Goal: Check status: Check status

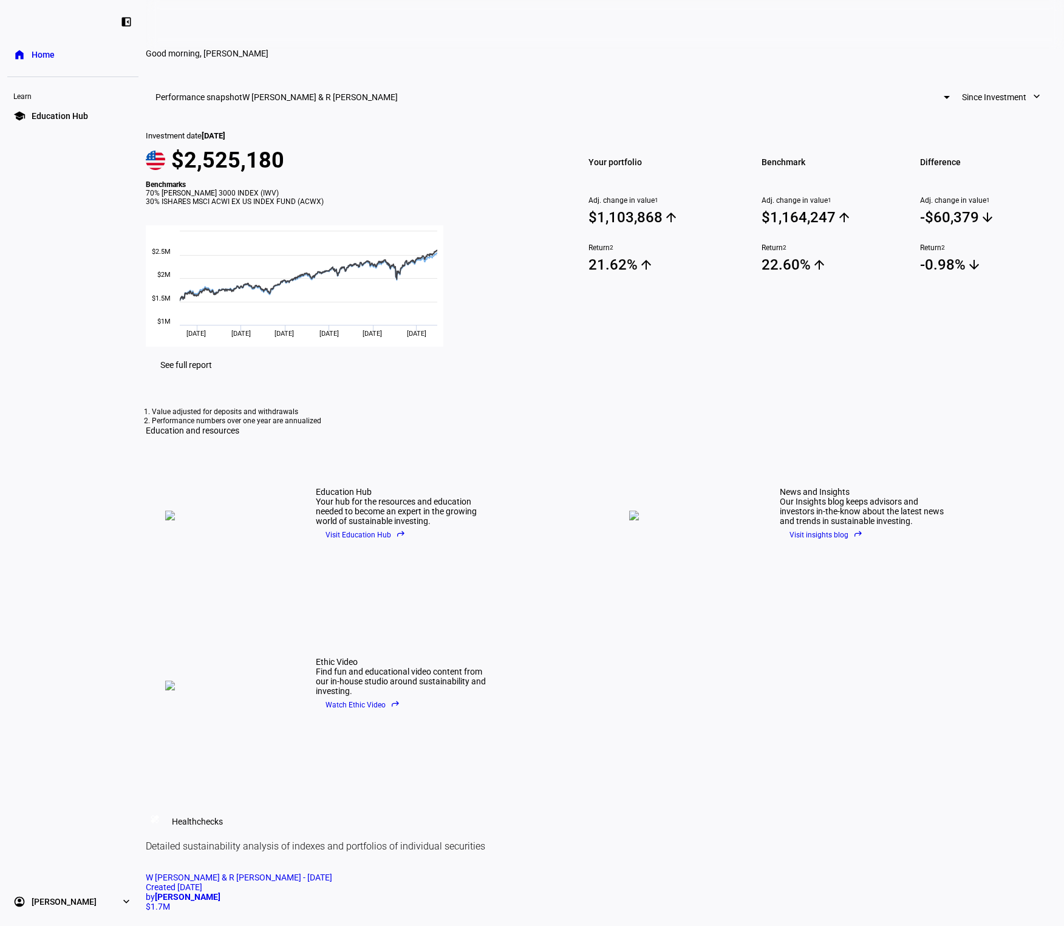
click at [355, 26] on eth-layout-page-header at bounding box center [605, 24] width 918 height 49
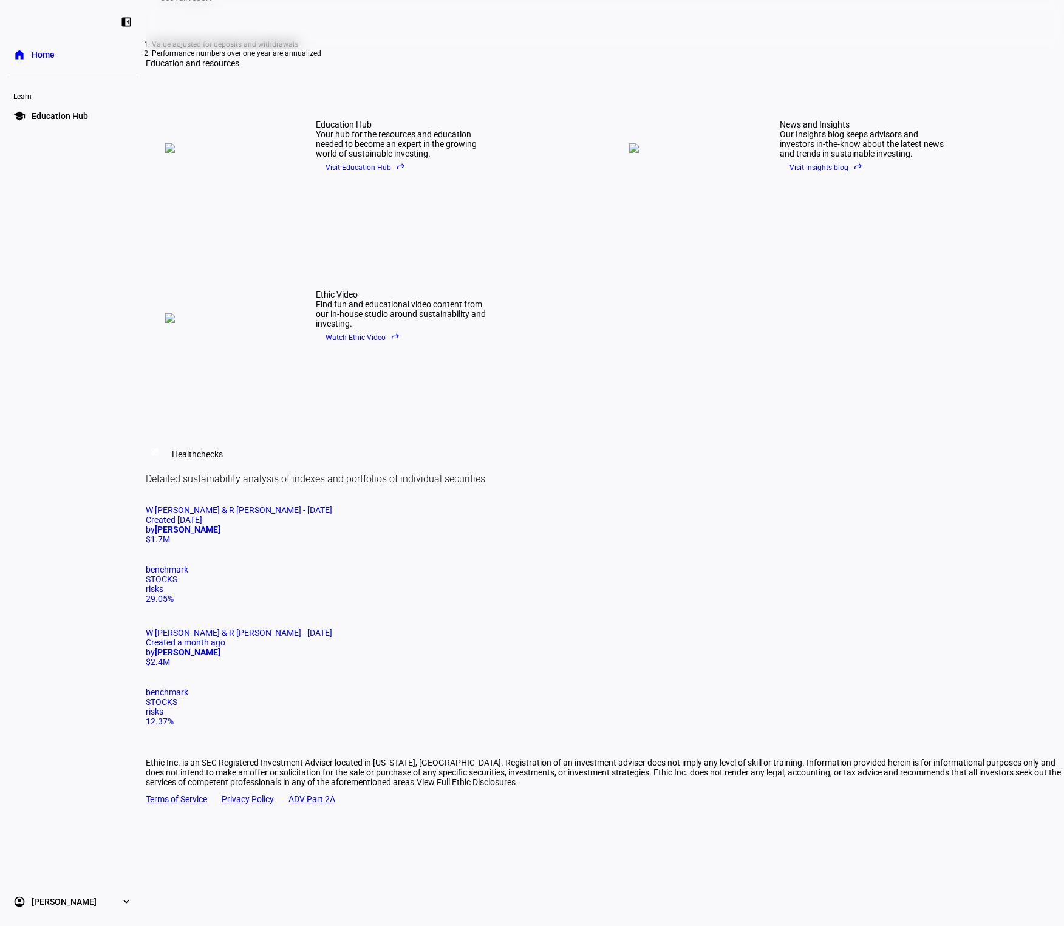
scroll to position [451, 0]
click at [332, 628] on span "W [PERSON_NAME] & R [PERSON_NAME] - [DATE]" at bounding box center [239, 633] width 186 height 10
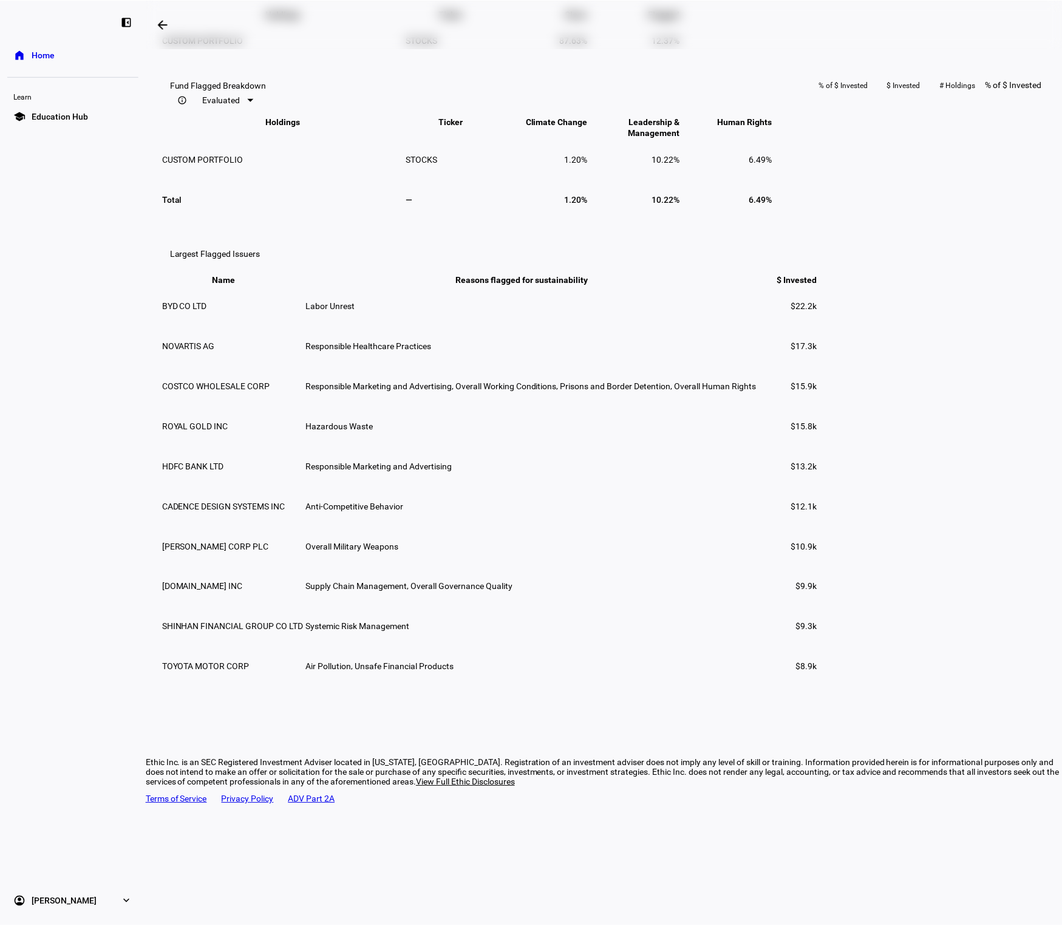
scroll to position [1071, 0]
click at [690, 391] on span "Responsible Marketing and Advertising, Overall Working Conditions, Prisons and …" at bounding box center [531, 386] width 451 height 10
drag, startPoint x: 690, startPoint y: 531, endPoint x: 769, endPoint y: 526, distance: 78.5
click at [757, 391] on span "Responsible Marketing and Advertising, Overall Working Conditions, Prisons and …" at bounding box center [531, 386] width 451 height 10
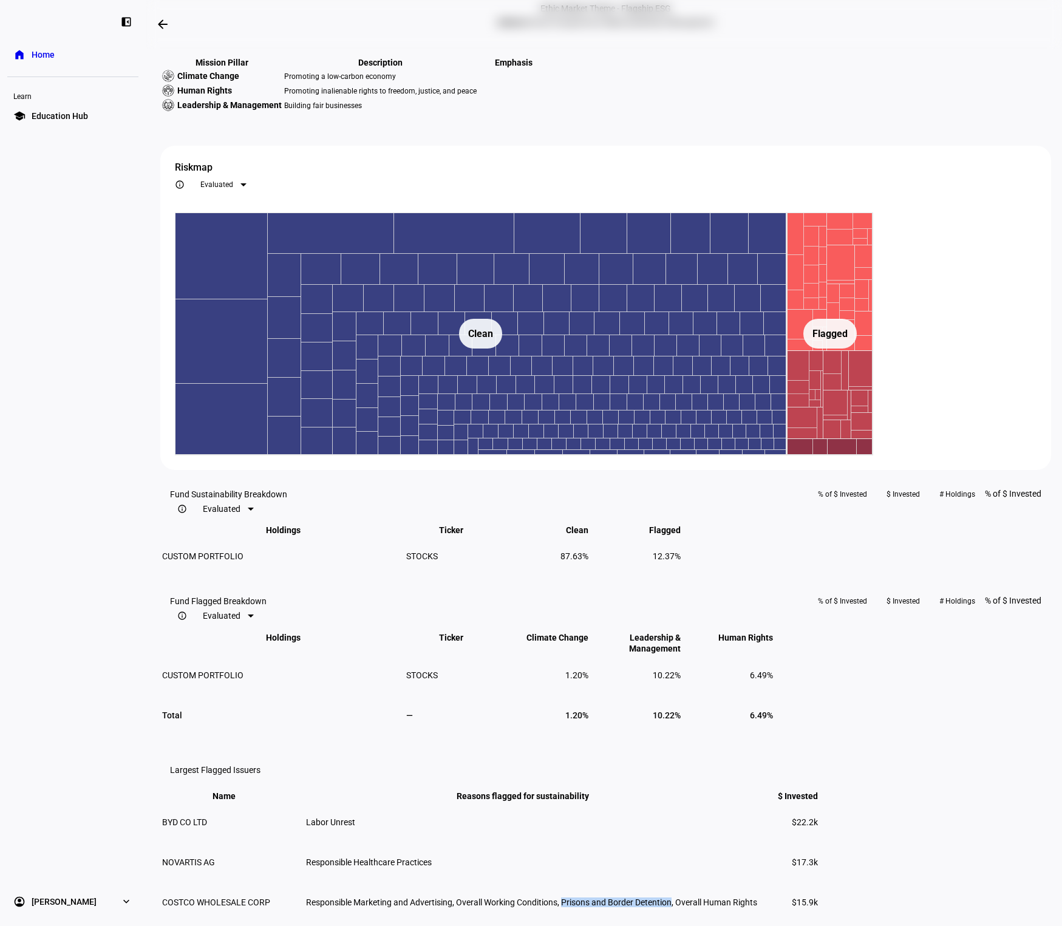
scroll to position [511, 0]
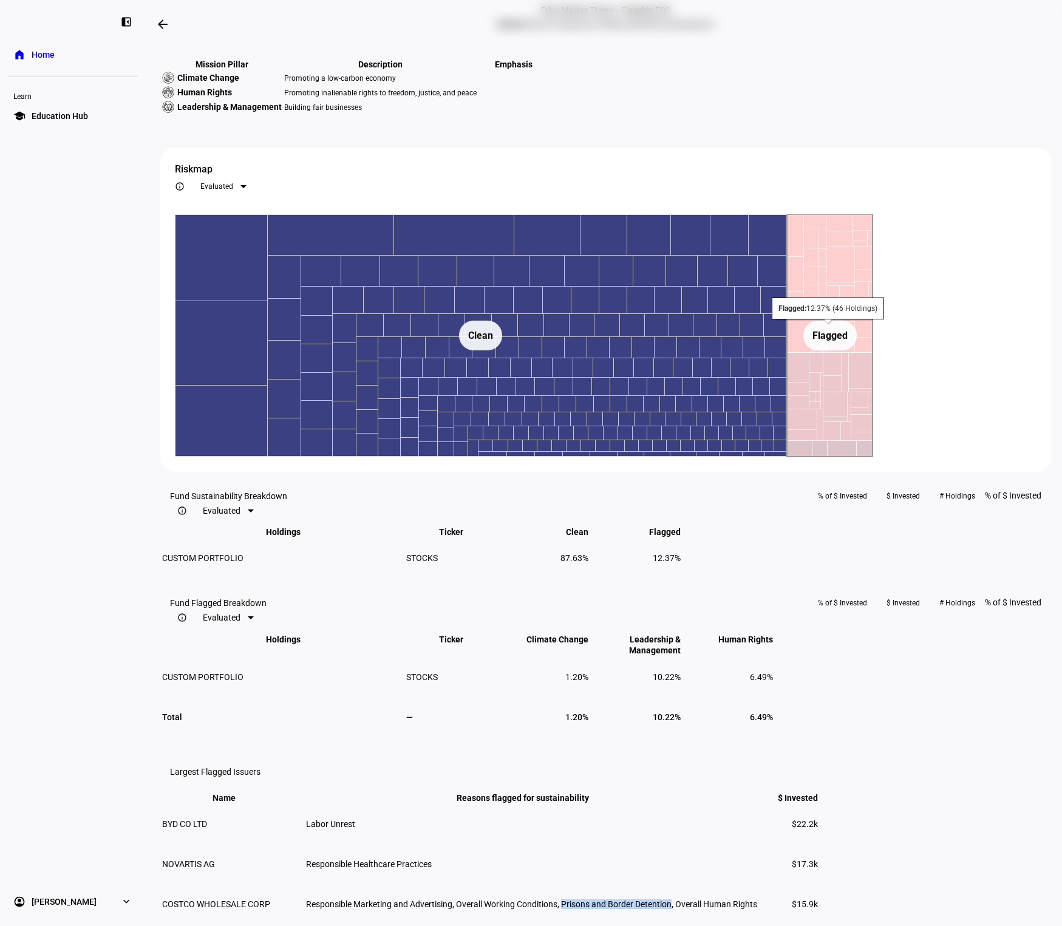
click at [848, 341] on text "Flagged ​ Flagged" at bounding box center [830, 336] width 35 height 12
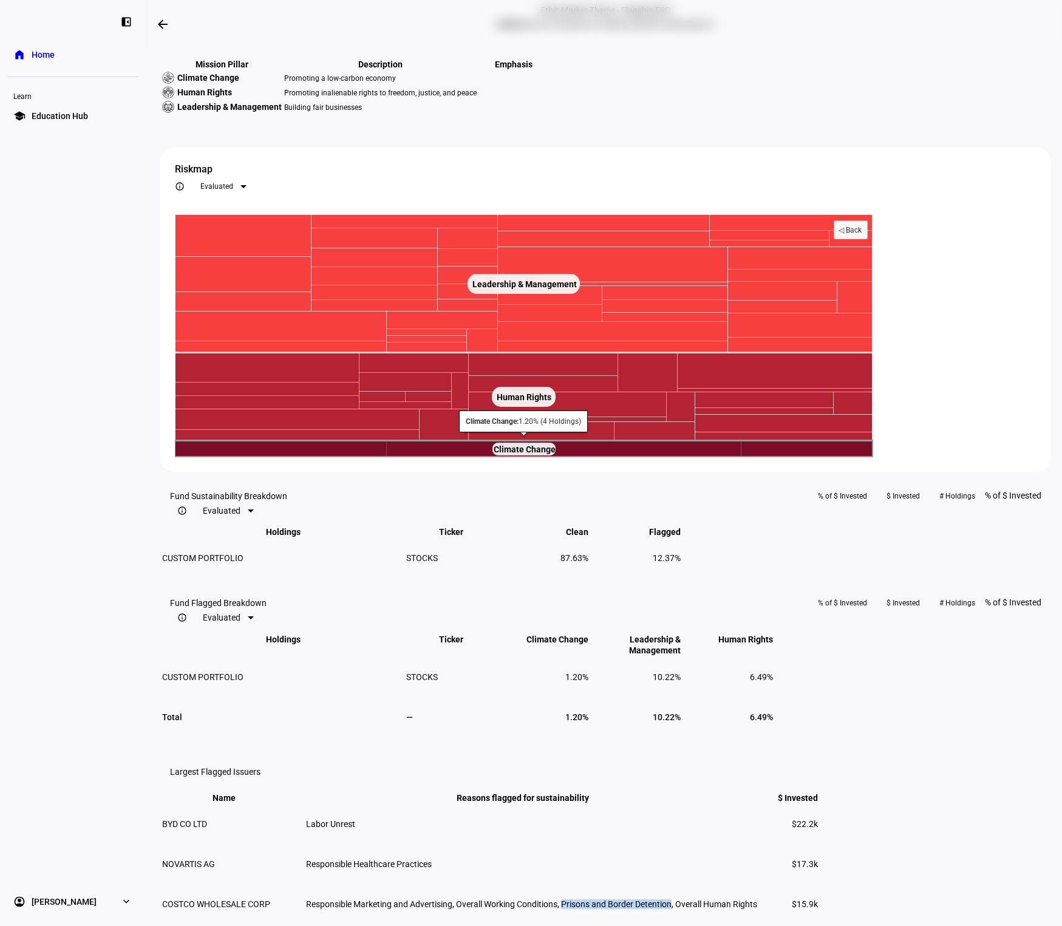
click at [556, 454] on text "Climate Change ​ Climate Change" at bounding box center [525, 450] width 62 height 10
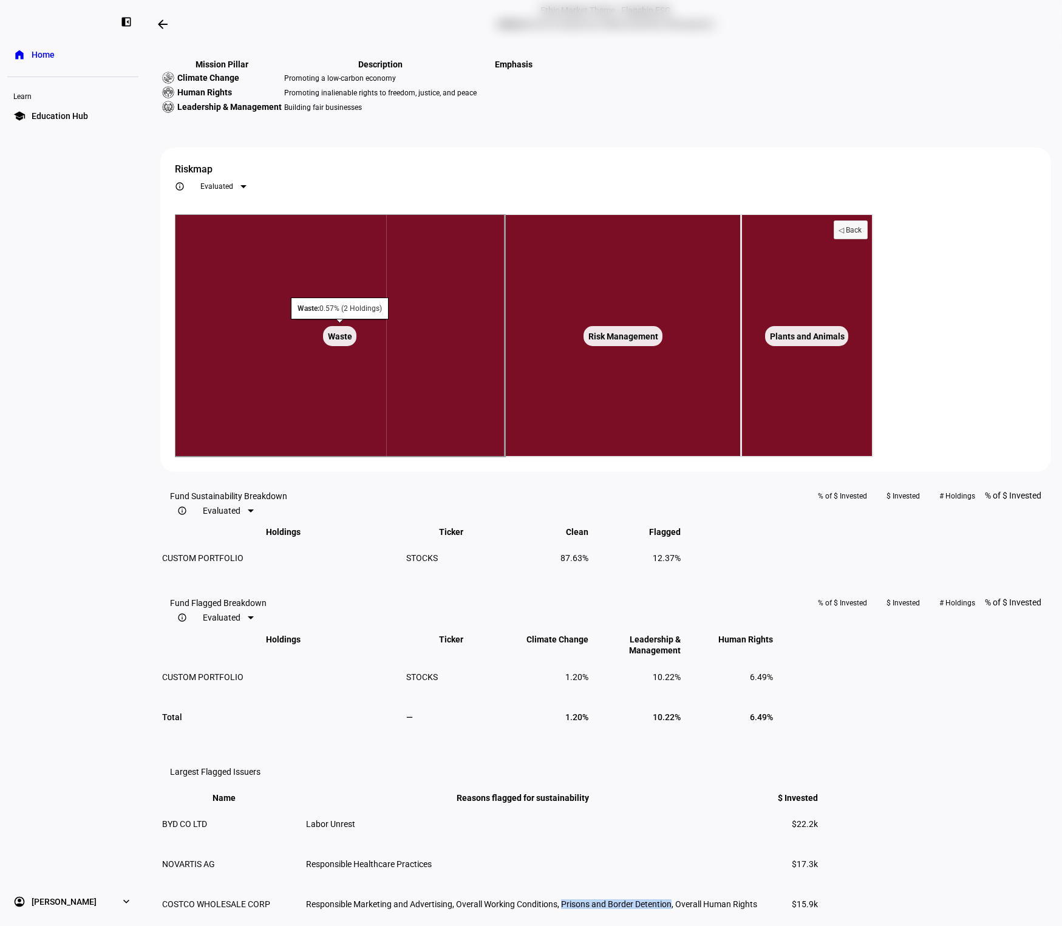
click at [352, 341] on text "Waste ​ Waste" at bounding box center [340, 337] width 24 height 10
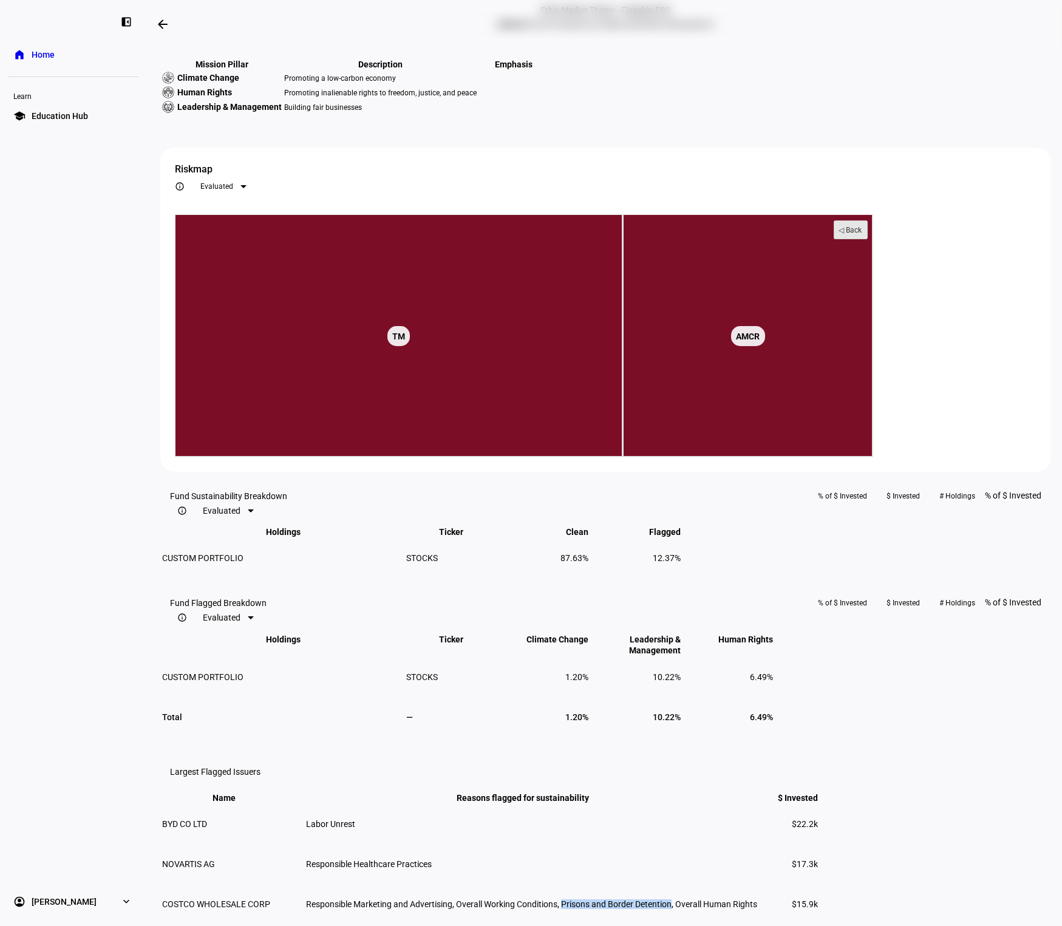
click at [862, 234] on text "◁ Back" at bounding box center [851, 230] width 24 height 9
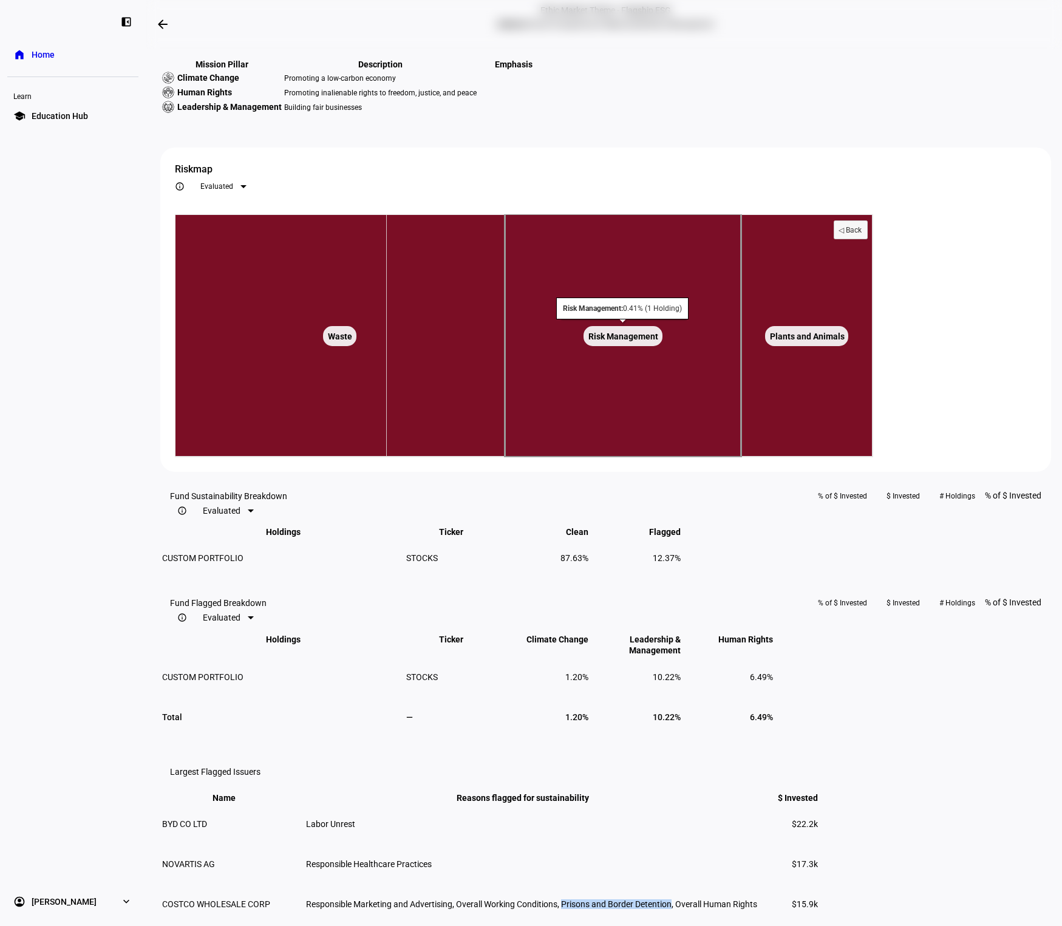
click at [658, 341] on text "Risk Management ​ Risk Management" at bounding box center [623, 337] width 70 height 10
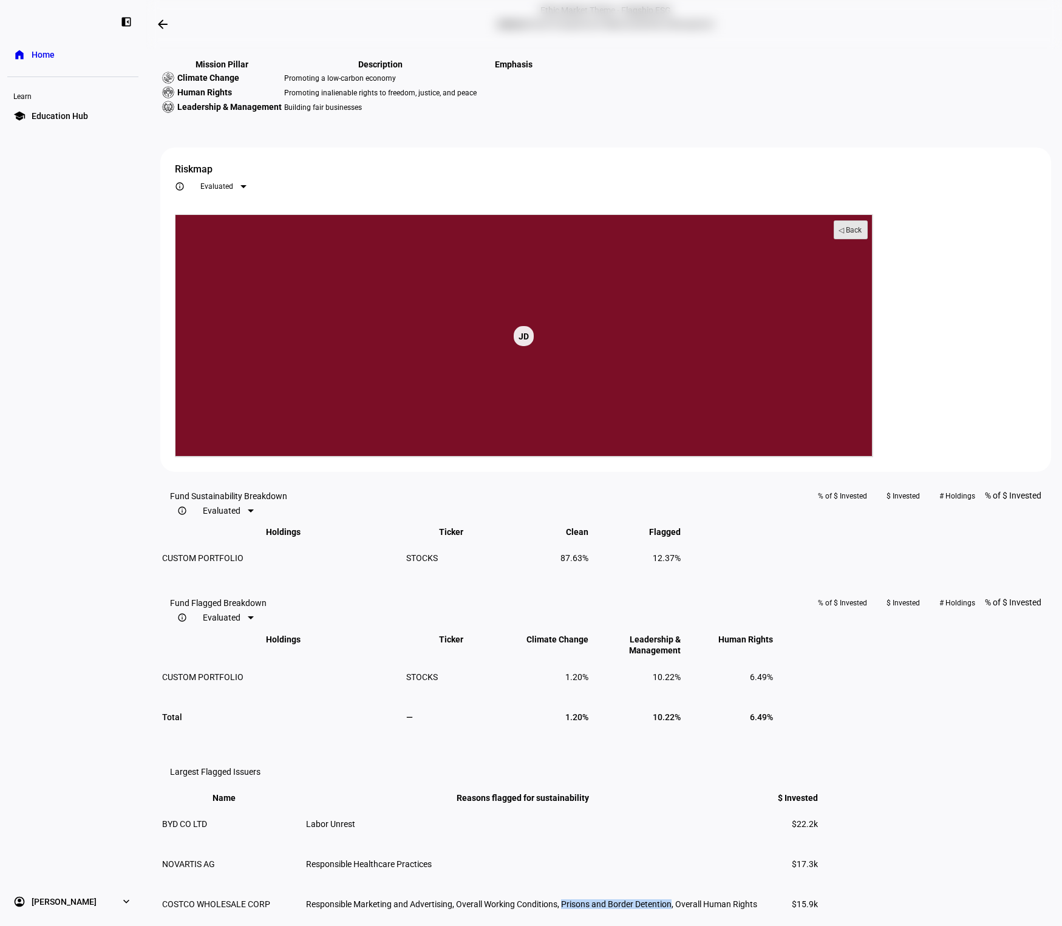
click at [868, 239] on rect at bounding box center [850, 230] width 33 height 18
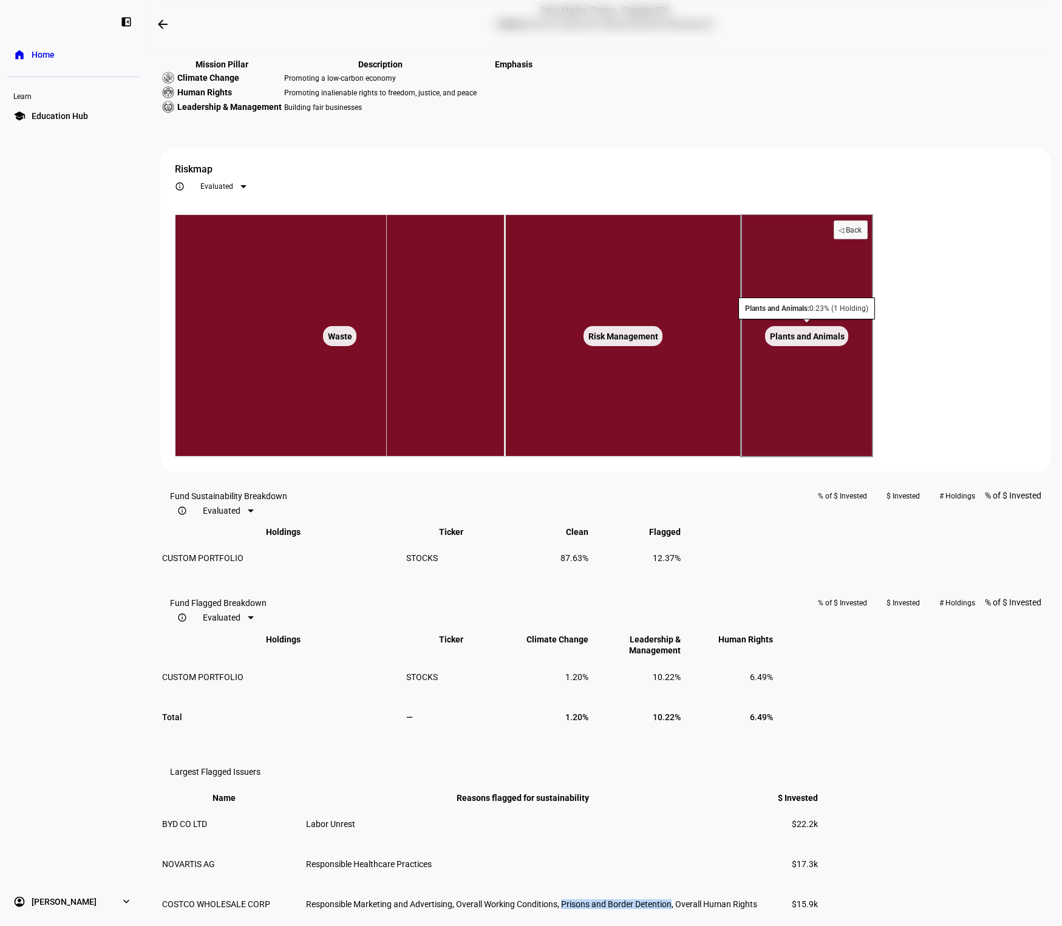
click at [845, 341] on text "Plants and Animals ​ Plants and Animals" at bounding box center [807, 337] width 75 height 10
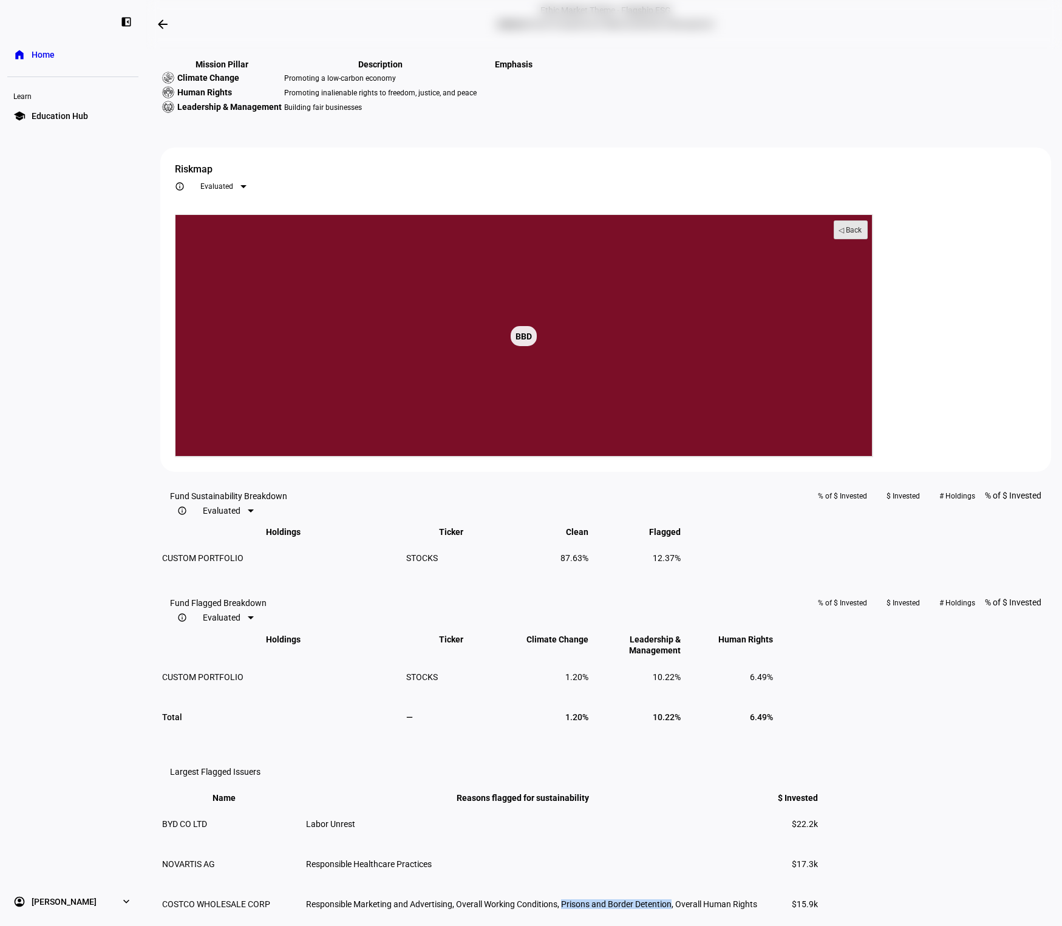
click at [862, 234] on text "◁ Back" at bounding box center [851, 230] width 24 height 9
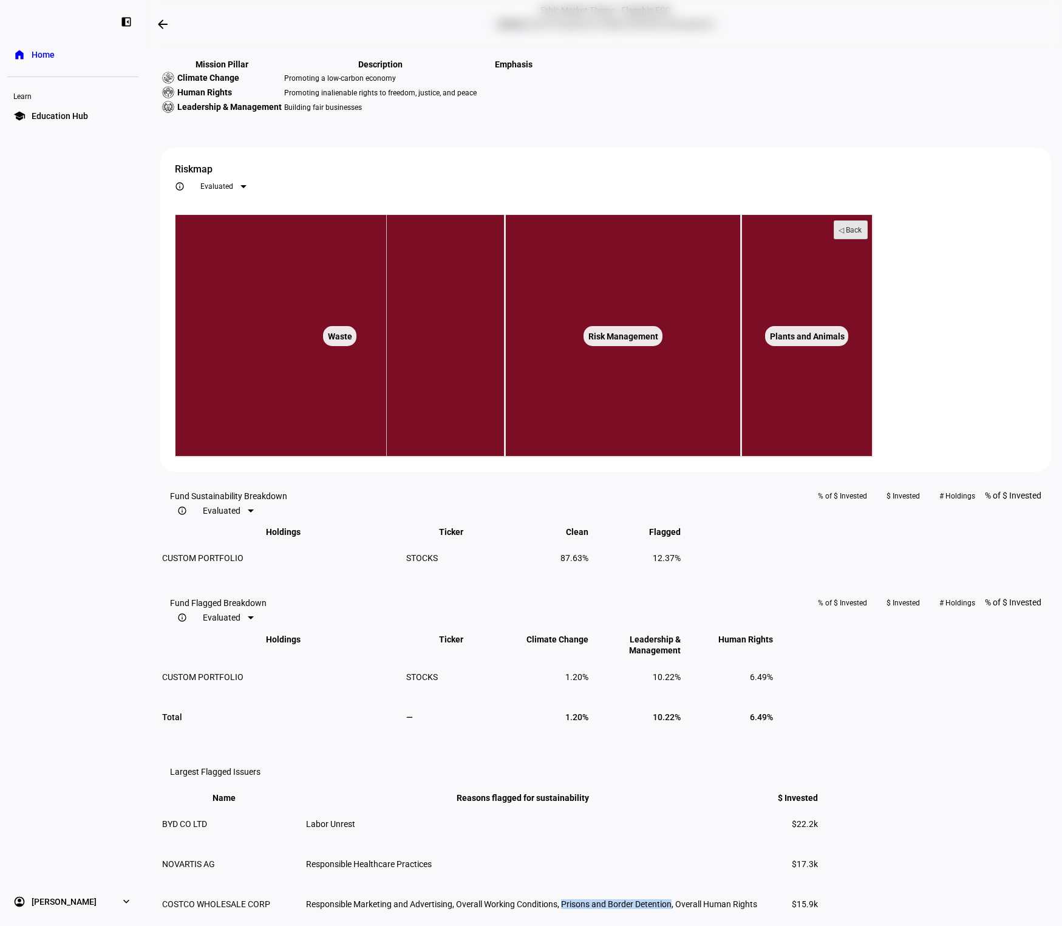
click at [862, 234] on text "◁ Back" at bounding box center [851, 230] width 24 height 9
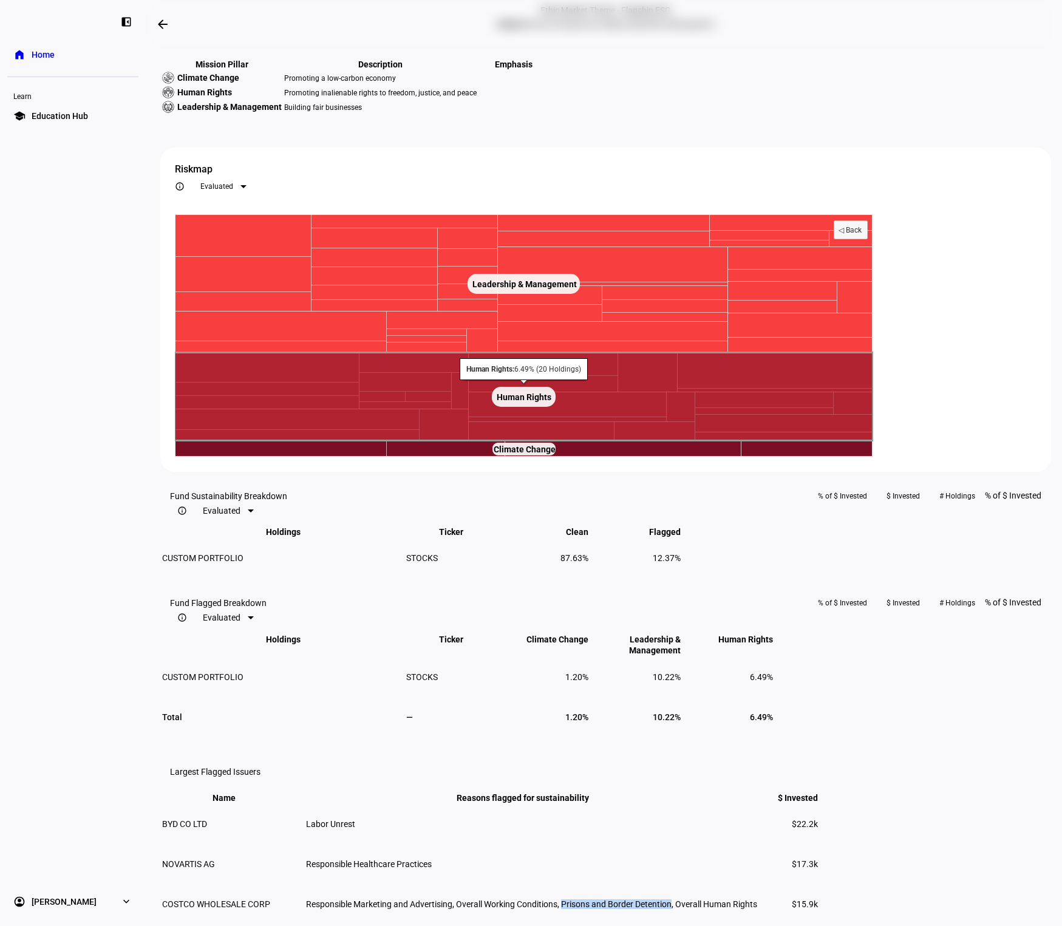
click at [551, 402] on text "Human Rights ​ Human Rights" at bounding box center [524, 397] width 55 height 10
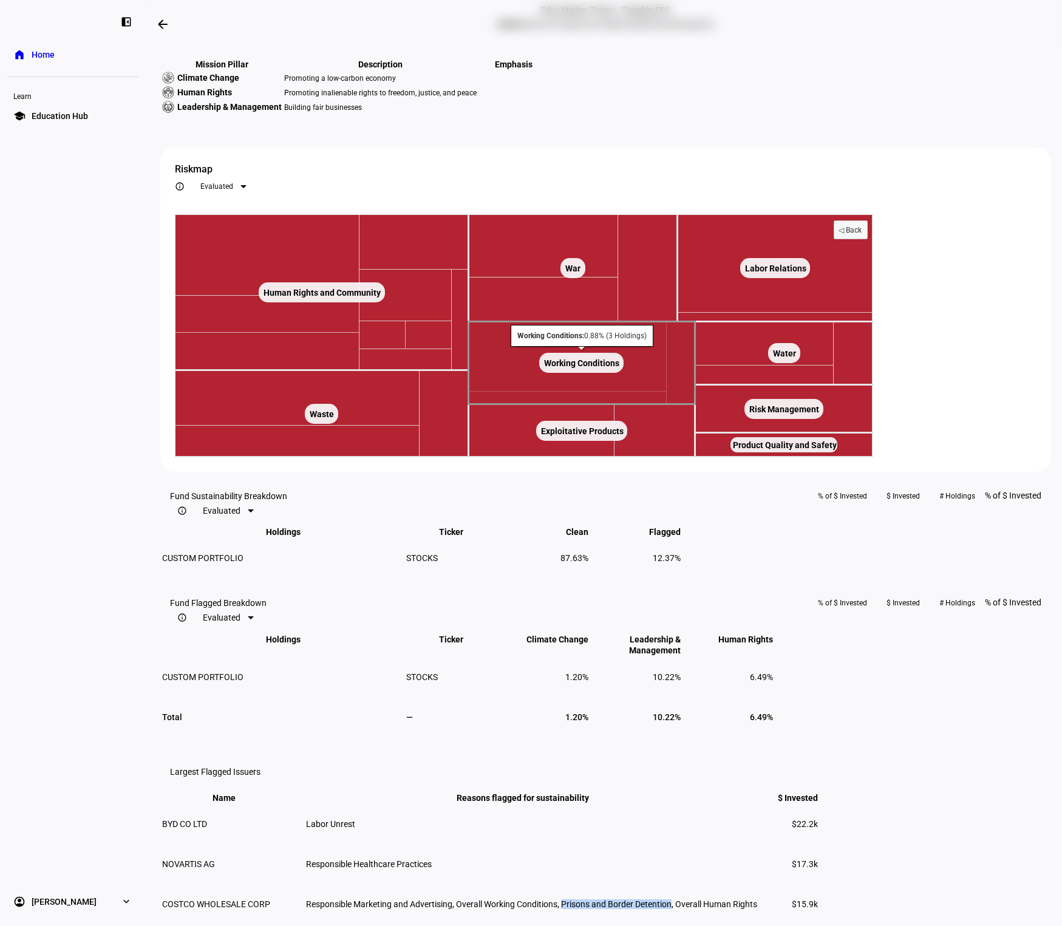
click at [619, 368] on text "Working Conditions ​ Working Conditions" at bounding box center [581, 363] width 75 height 10
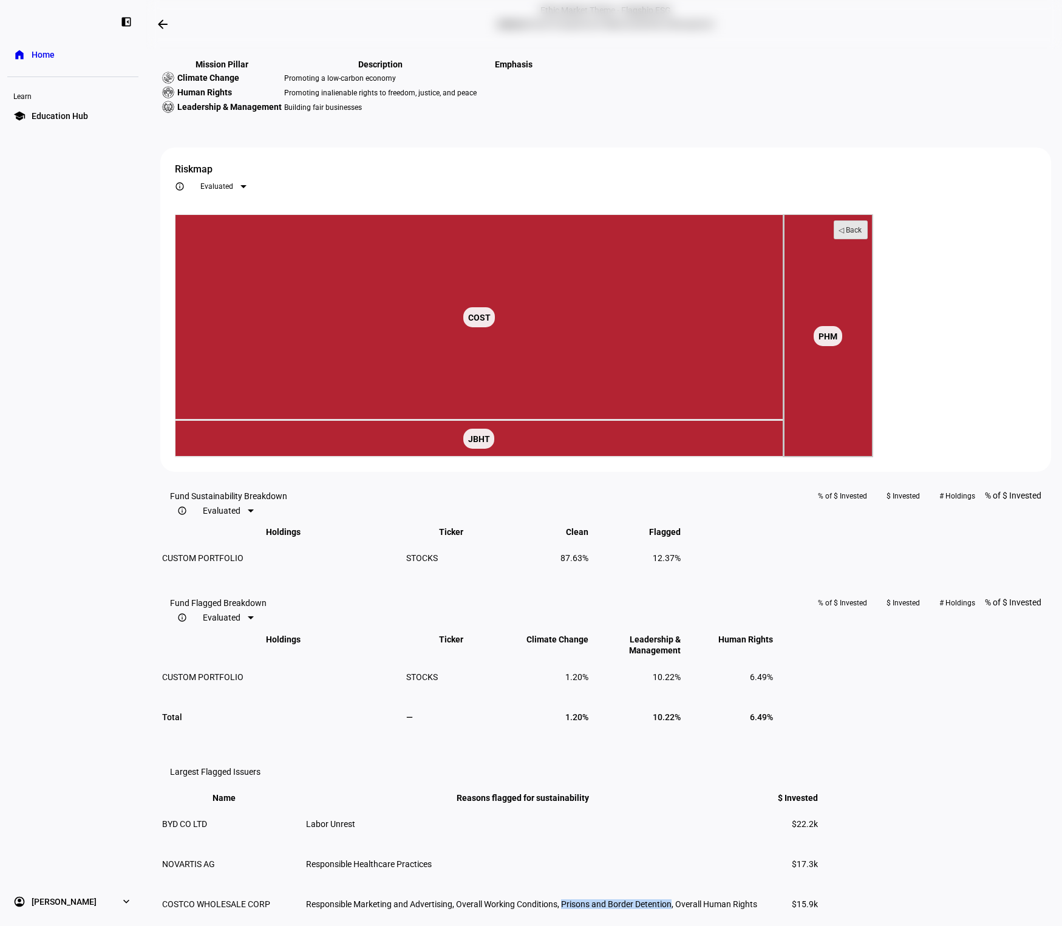
click at [862, 234] on text "◁ Back" at bounding box center [851, 230] width 24 height 9
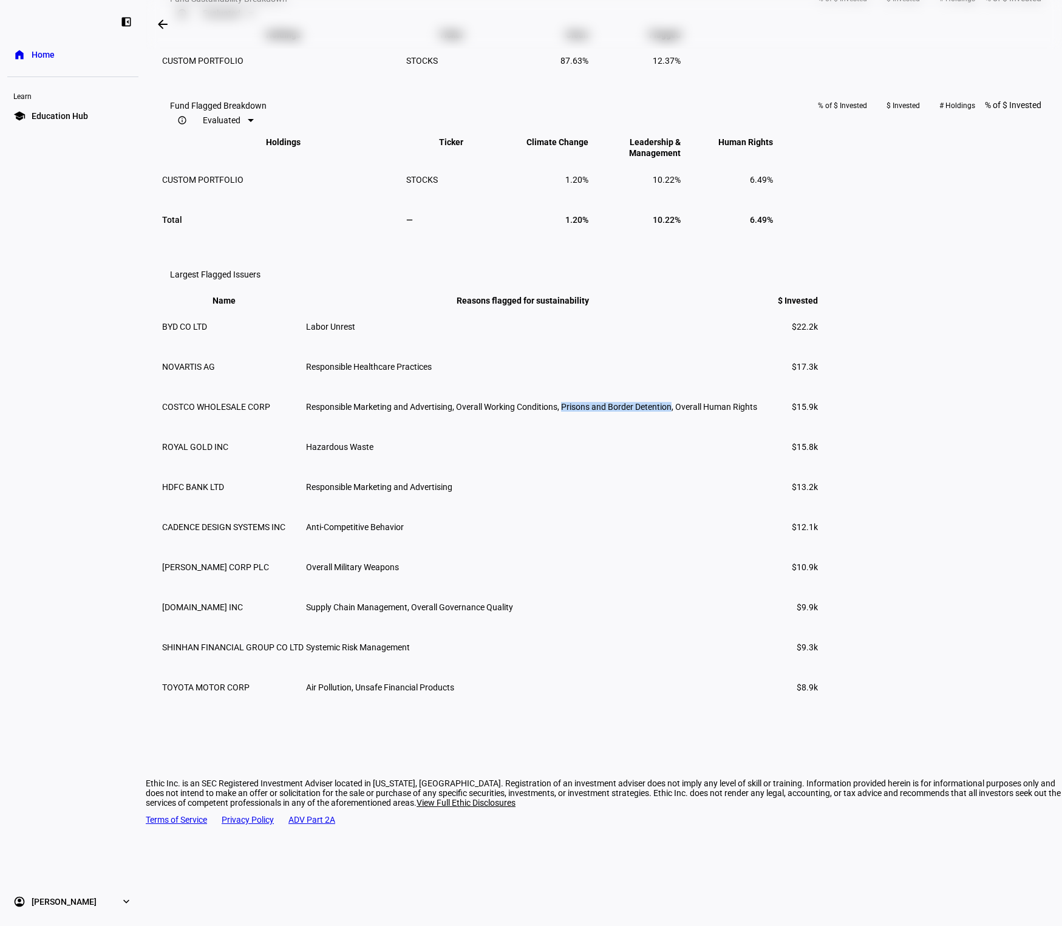
scroll to position [1112, 0]
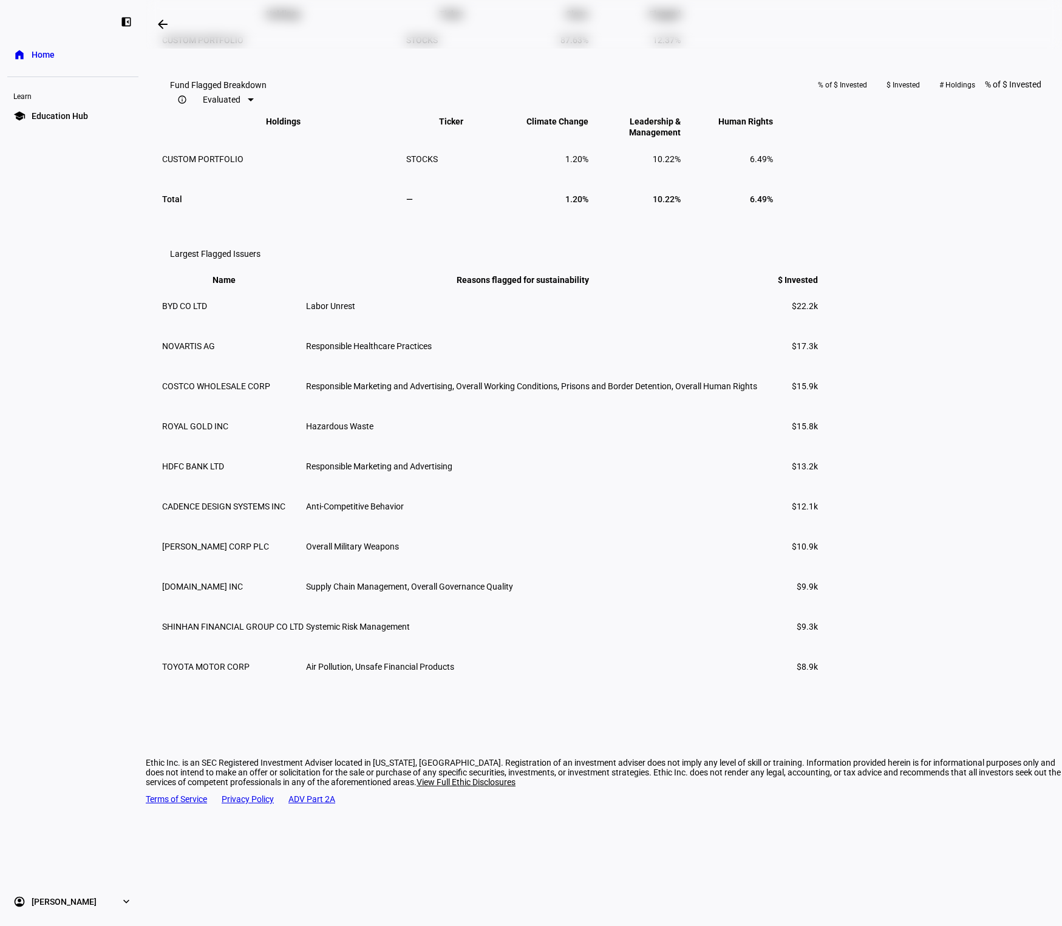
click at [261, 551] on span "[PERSON_NAME] CORP PLC" at bounding box center [215, 547] width 107 height 10
drag, startPoint x: 261, startPoint y: 644, endPoint x: 323, endPoint y: 641, distance: 62.6
click at [304, 566] on td "[PERSON_NAME] CORP PLC" at bounding box center [233, 546] width 143 height 39
click at [399, 551] on span "Overall Military Weapons" at bounding box center [352, 547] width 93 height 10
drag, startPoint x: 426, startPoint y: 644, endPoint x: 472, endPoint y: 646, distance: 46.8
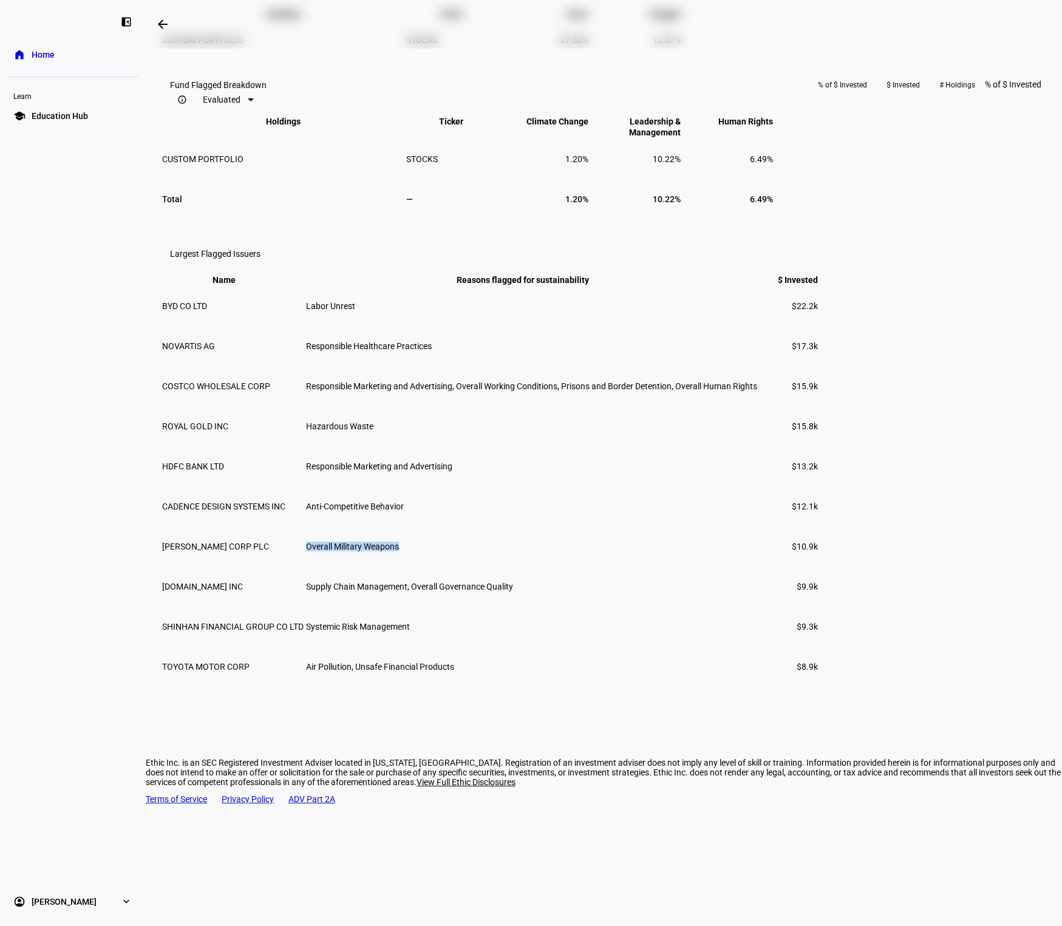
click at [399, 551] on span "Overall Military Weapons" at bounding box center [352, 547] width 93 height 10
click at [228, 431] on span "ROYAL GOLD INC" at bounding box center [195, 426] width 66 height 10
drag, startPoint x: 266, startPoint y: 528, endPoint x: 310, endPoint y: 528, distance: 43.7
click at [228, 431] on span "ROYAL GOLD INC" at bounding box center [195, 426] width 66 height 10
click at [373, 431] on span "Hazardous Waste" at bounding box center [339, 426] width 67 height 10
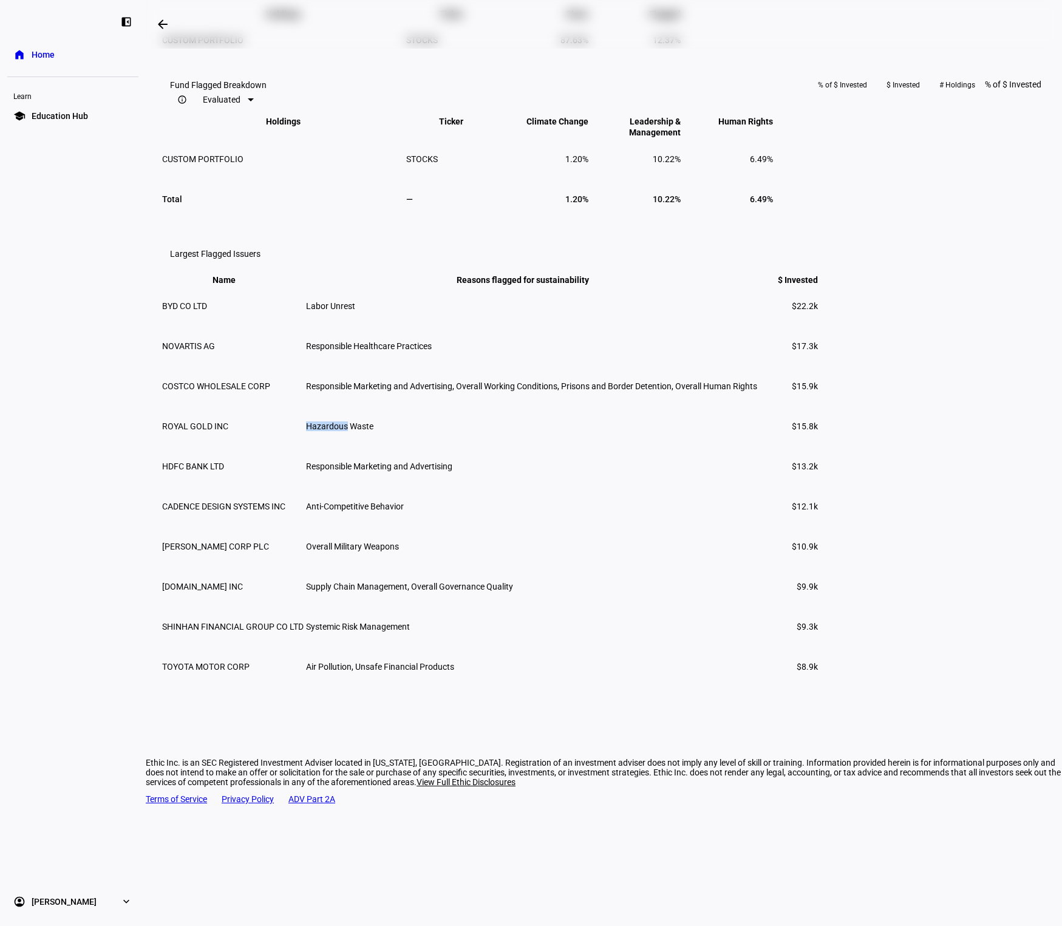
click at [373, 431] on span "Hazardous Waste" at bounding box center [339, 426] width 67 height 10
click at [228, 431] on span "ROYAL GOLD INC" at bounding box center [195, 426] width 66 height 10
drag, startPoint x: 271, startPoint y: 526, endPoint x: 318, endPoint y: 523, distance: 47.5
click at [228, 431] on span "ROYAL GOLD INC" at bounding box center [195, 426] width 66 height 10
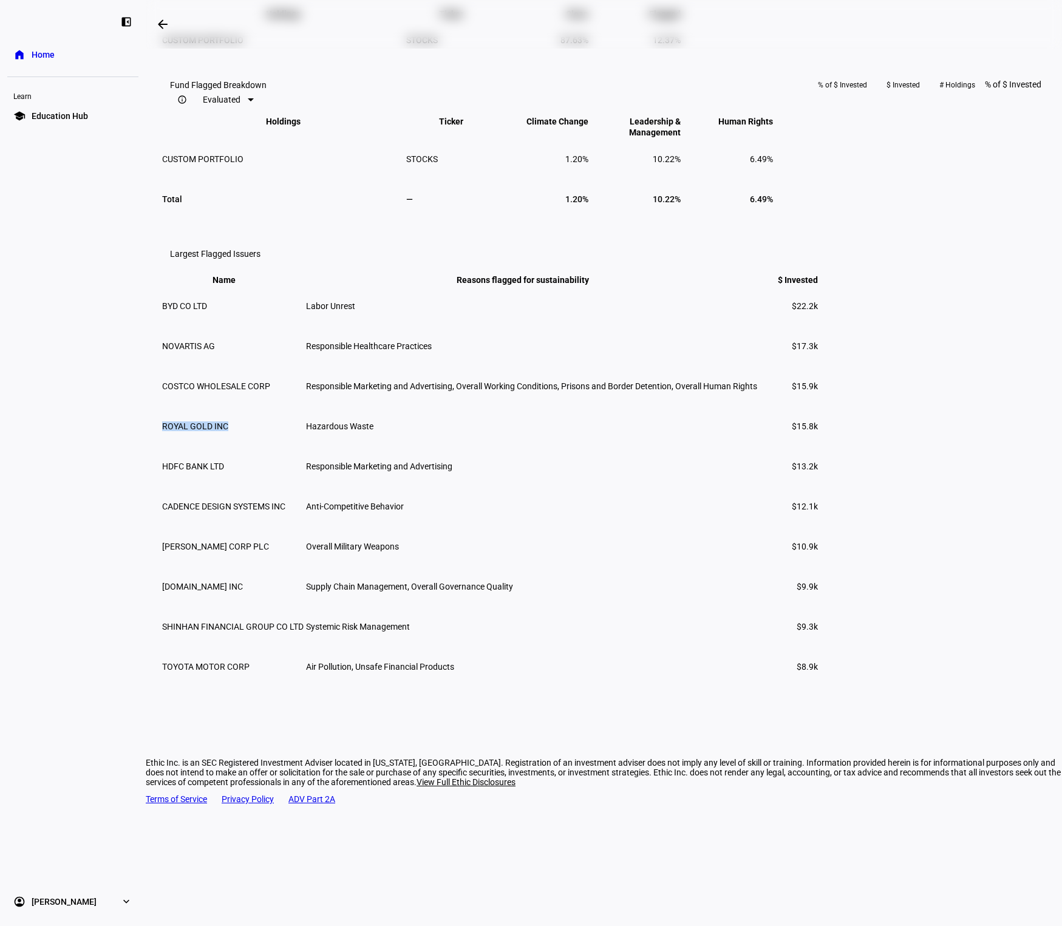
click at [228, 431] on span "ROYAL GOLD INC" at bounding box center [195, 426] width 66 height 10
drag, startPoint x: 266, startPoint y: 526, endPoint x: 333, endPoint y: 531, distance: 67.6
click at [304, 446] on td "ROYAL GOLD INC" at bounding box center [233, 426] width 143 height 39
click at [268, 551] on span "[PERSON_NAME] CORP PLC" at bounding box center [215, 547] width 107 height 10
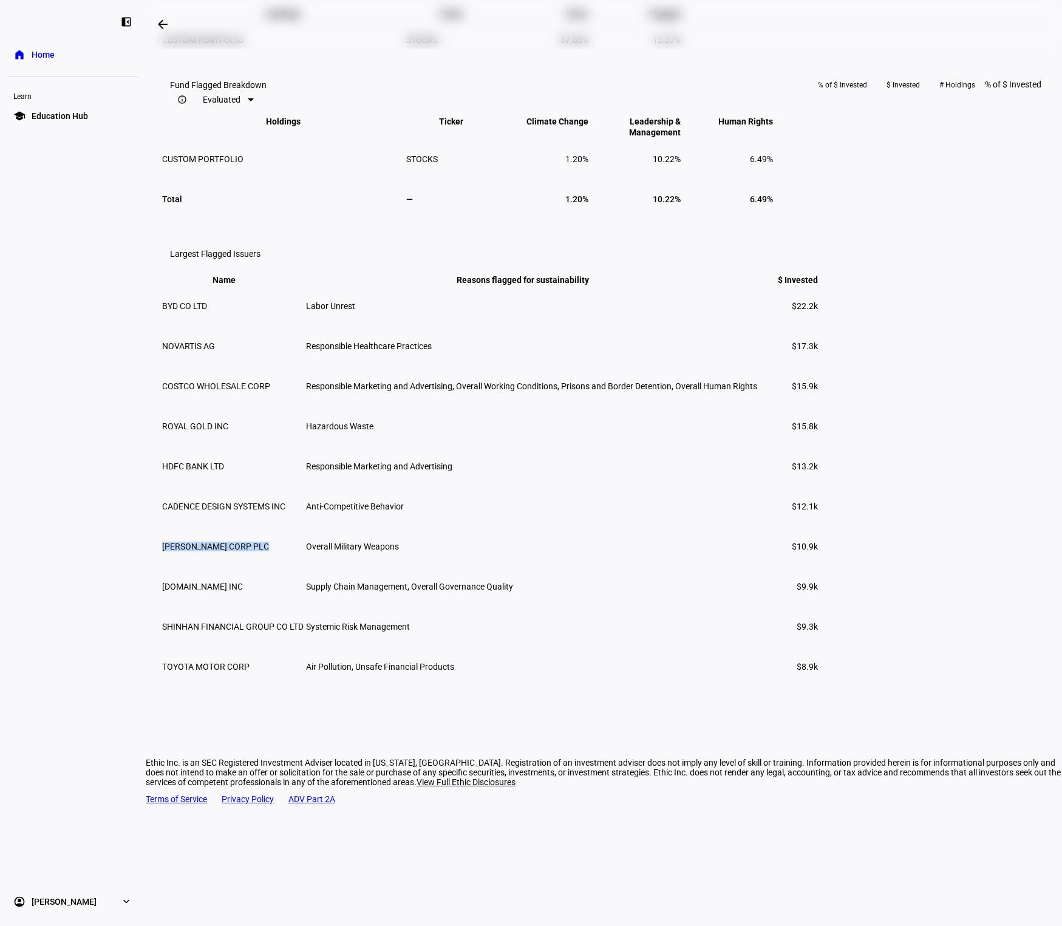
drag, startPoint x: 268, startPoint y: 646, endPoint x: 313, endPoint y: 648, distance: 45.0
click at [269, 551] on span "[PERSON_NAME] CORP PLC" at bounding box center [215, 547] width 107 height 10
click at [228, 431] on span "ROYAL GOLD INC" at bounding box center [195, 426] width 66 height 10
drag, startPoint x: 262, startPoint y: 526, endPoint x: 462, endPoint y: 529, distance: 199.8
click at [462, 446] on tr "ROYAL GOLD INC Hazardous Waste $15.8k" at bounding box center [490, 426] width 657 height 39
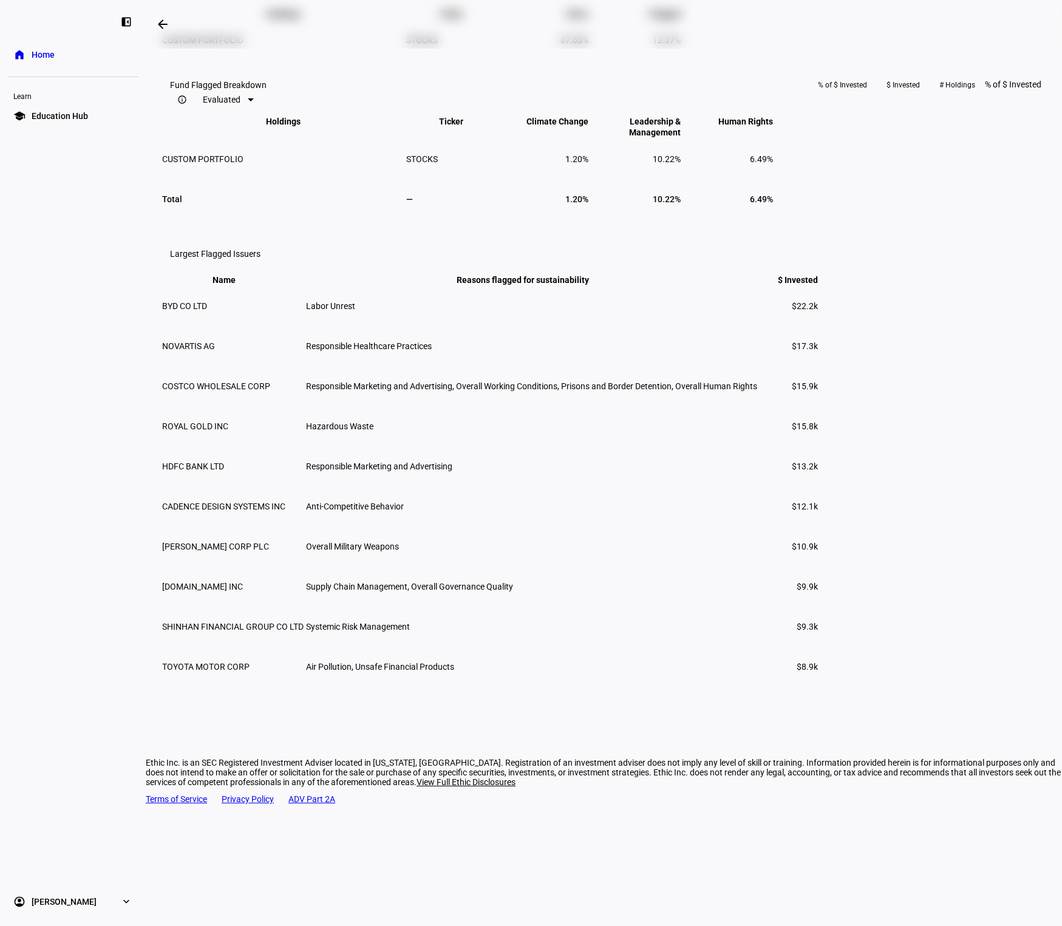
click at [207, 311] on span "BYD CO LTD" at bounding box center [184, 306] width 45 height 10
drag, startPoint x: 260, startPoint y: 411, endPoint x: 457, endPoint y: 411, distance: 197.4
click at [457, 325] on tr "BYD CO LTD Labor Unrest $22.2k" at bounding box center [490, 306] width 657 height 39
click at [411, 325] on td "Labor Unrest" at bounding box center [531, 306] width 452 height 39
drag, startPoint x: 411, startPoint y: 412, endPoint x: 437, endPoint y: 409, distance: 26.2
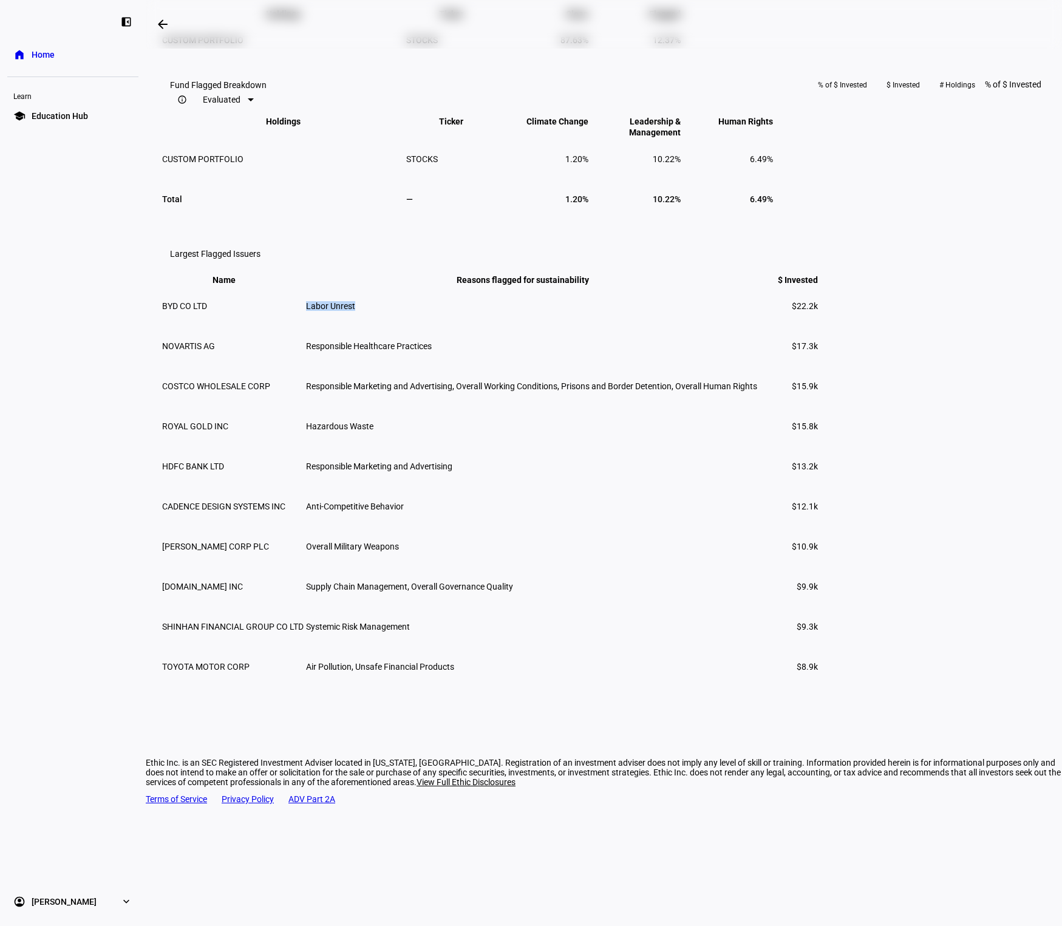
click at [437, 325] on td "Labor Unrest" at bounding box center [531, 306] width 452 height 39
